Goal: Task Accomplishment & Management: Use online tool/utility

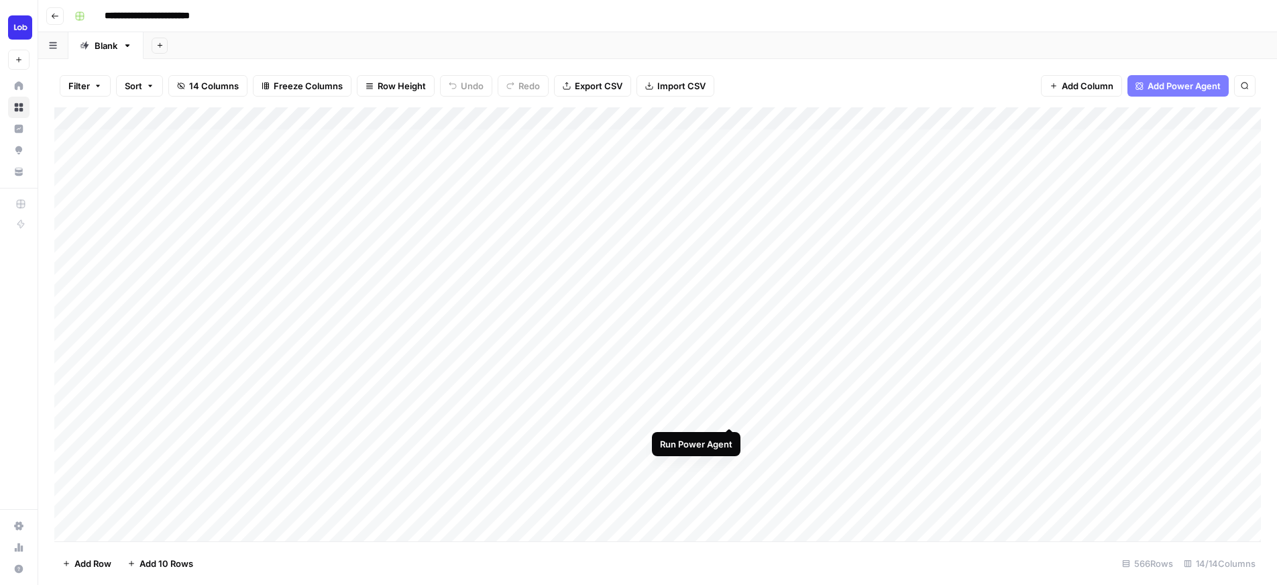
click at [731, 416] on div "Add Column" at bounding box center [657, 324] width 1206 height 434
click at [655, 424] on div "Add Column" at bounding box center [657, 324] width 1206 height 434
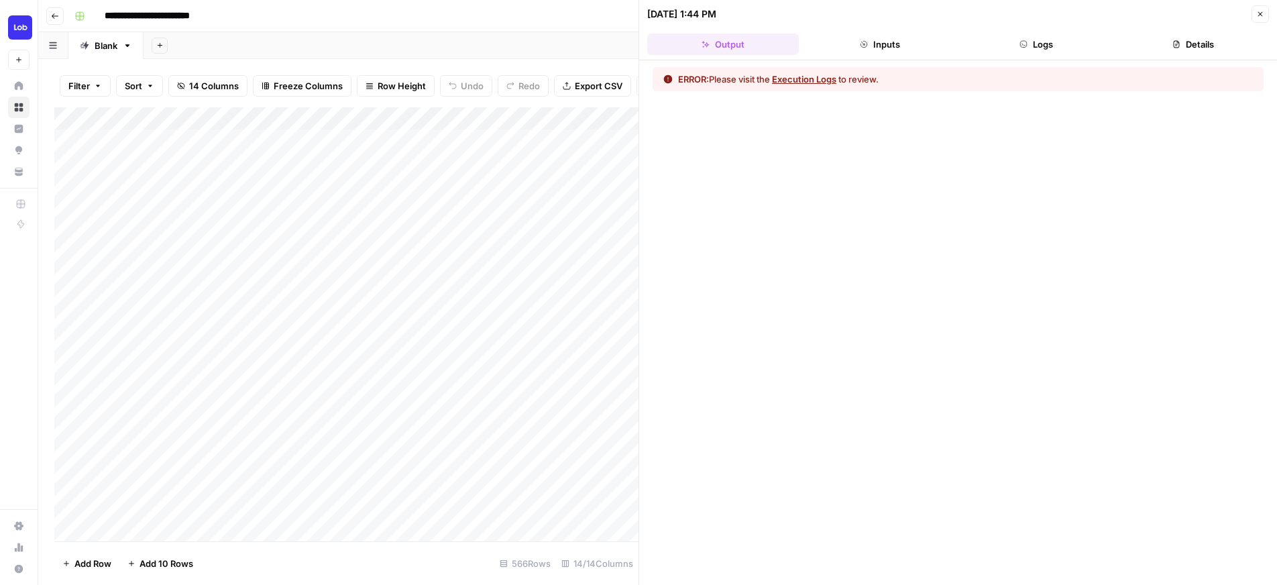
click at [850, 54] on button "Inputs" at bounding box center [880, 44] width 152 height 21
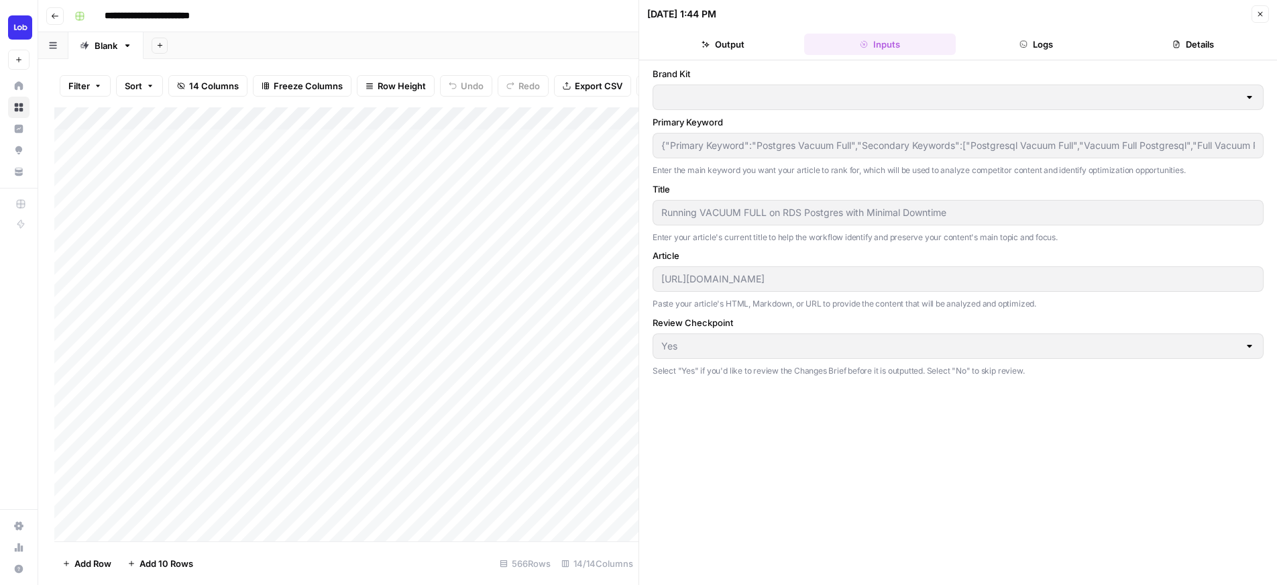
type input "Lob"
click at [734, 46] on button "Output" at bounding box center [723, 44] width 152 height 21
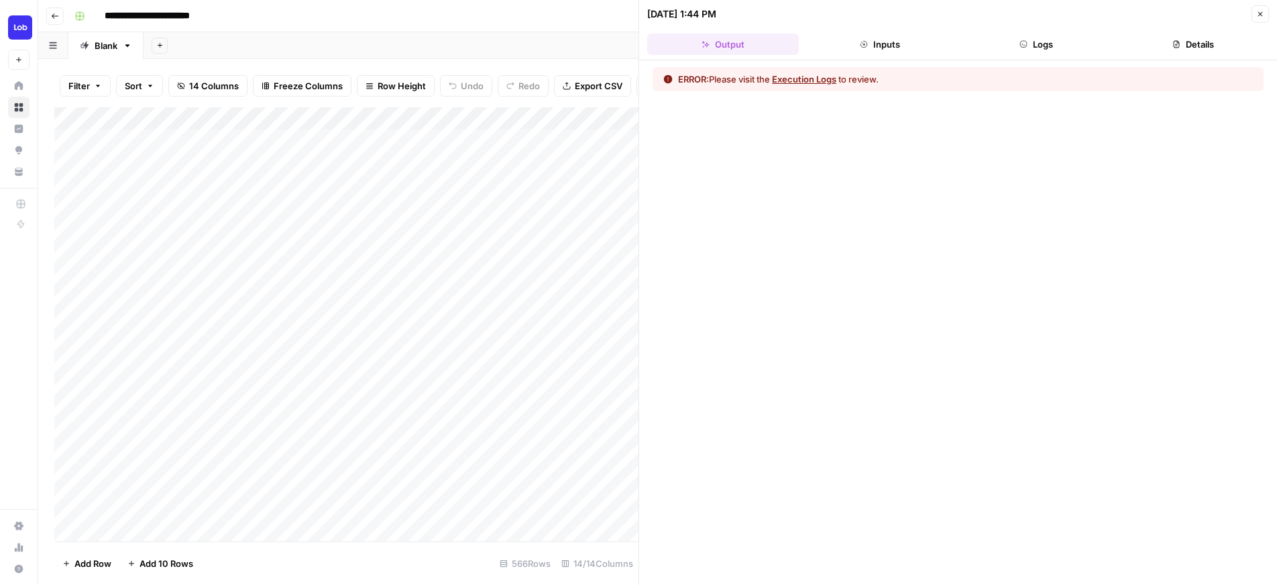
click at [812, 79] on button "Execution Logs" at bounding box center [804, 78] width 64 height 13
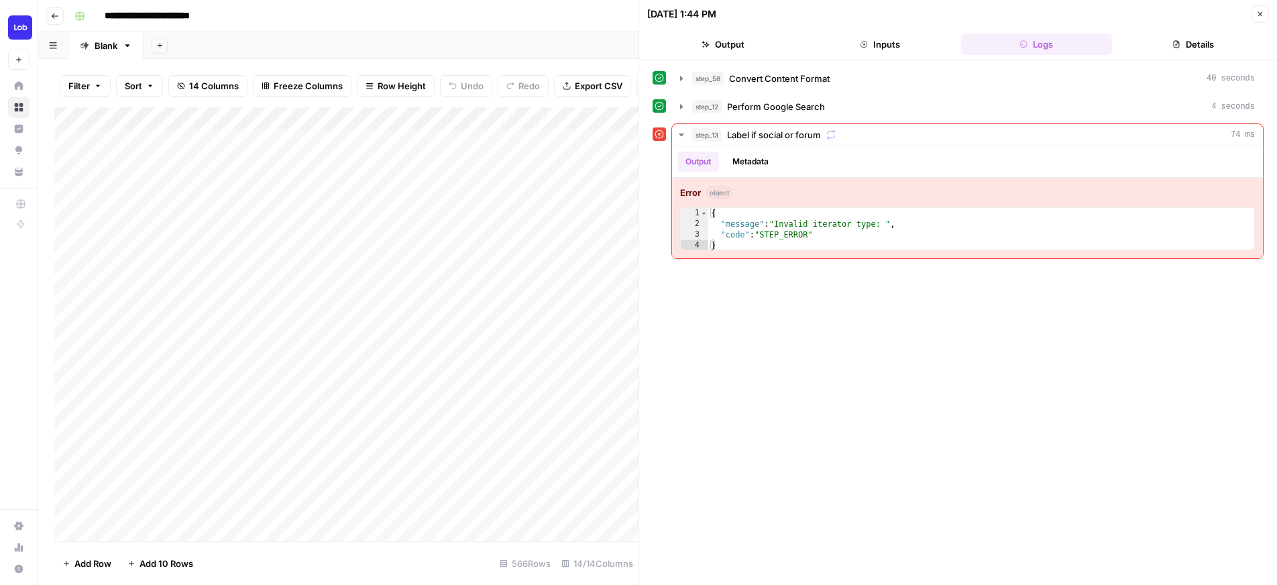
click at [1258, 17] on icon "button" at bounding box center [1260, 14] width 8 height 8
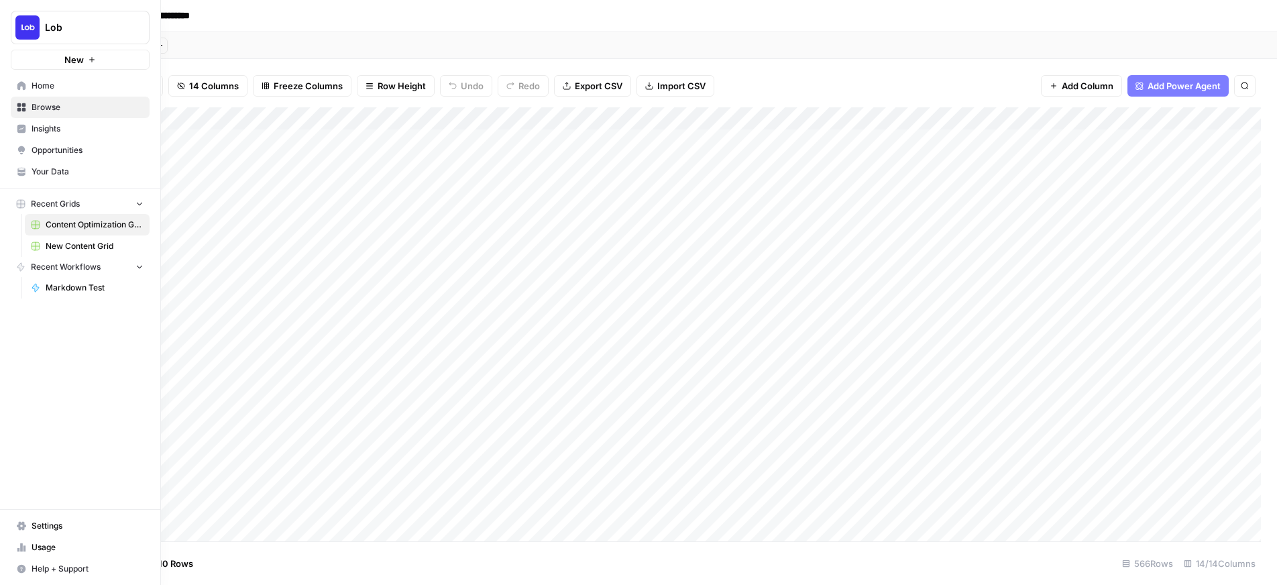
click at [56, 243] on span "New Content Grid" at bounding box center [95, 246] width 98 height 12
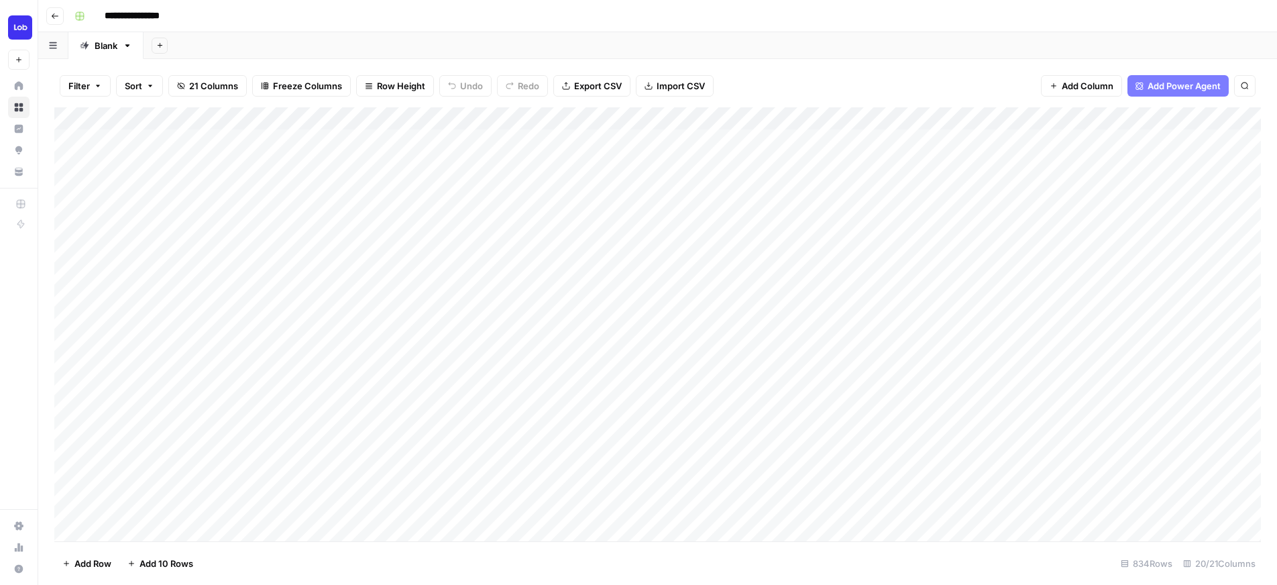
click at [1103, 415] on div "Add Column" at bounding box center [657, 324] width 1206 height 434
click at [724, 391] on div "Add Column" at bounding box center [657, 324] width 1206 height 434
click at [958, 392] on div "Add Column" at bounding box center [657, 324] width 1206 height 434
click at [1065, 414] on div "Add Column" at bounding box center [657, 324] width 1206 height 434
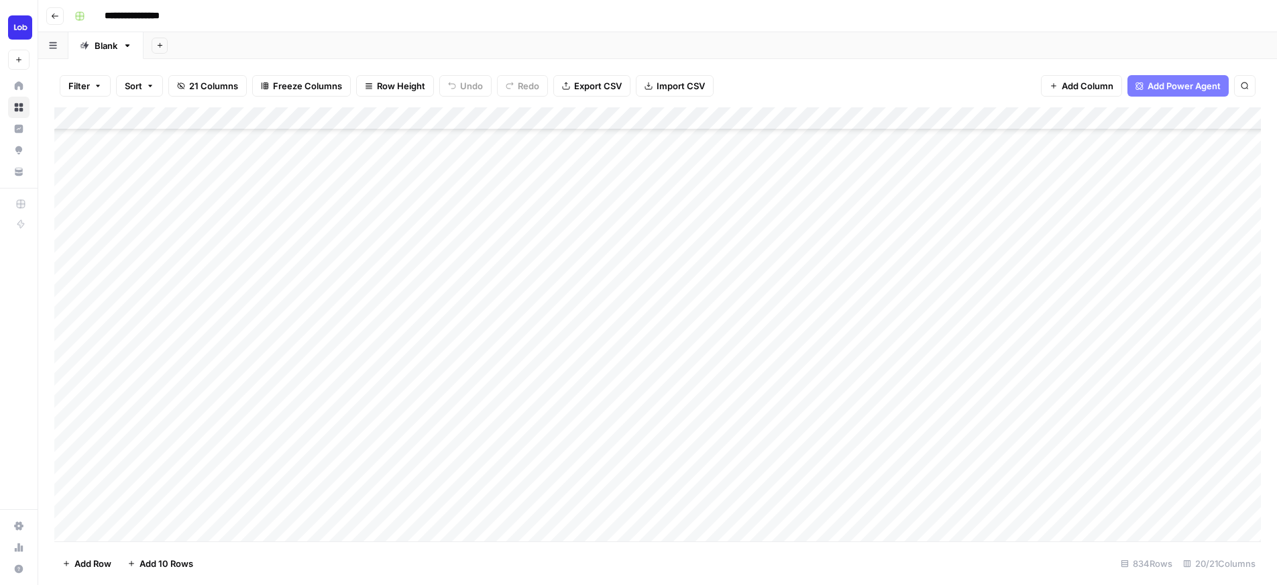
scroll to position [249, 0]
